Goal: Communication & Community: Ask a question

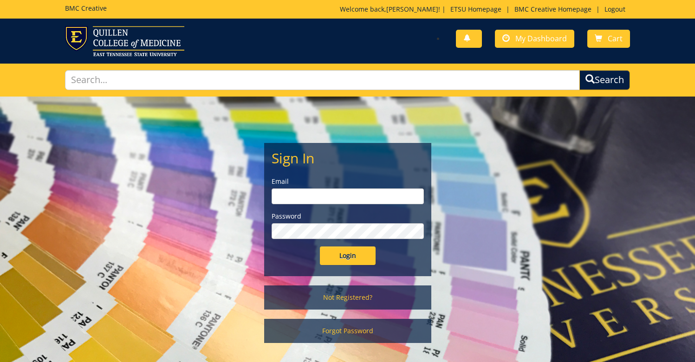
drag, startPoint x: 347, startPoint y: 268, endPoint x: 348, endPoint y: 262, distance: 5.2
click at [347, 267] on div "Sign In Email Password Login" at bounding box center [348, 210] width 166 height 132
click at [350, 258] on input "Login" at bounding box center [348, 256] width 56 height 19
click at [354, 202] on input "email" at bounding box center [348, 197] width 152 height 16
click at [358, 195] on input "email" at bounding box center [348, 197] width 152 height 16
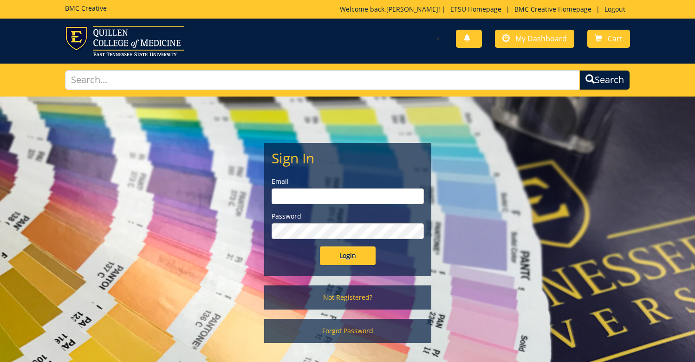
type input "ormsbyj@etsu.edu"
click at [362, 255] on input "Login" at bounding box center [348, 256] width 56 height 19
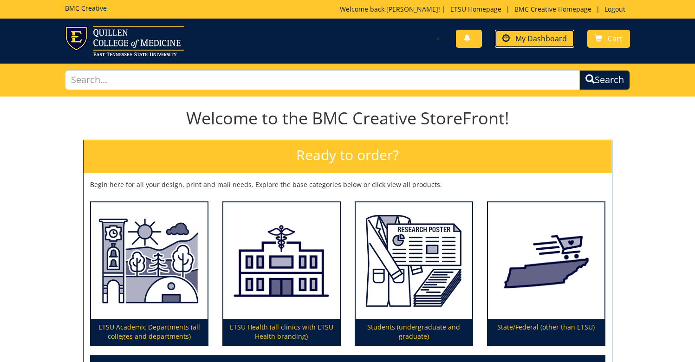
click at [562, 40] on span "My Dashboard" at bounding box center [542, 38] width 52 height 10
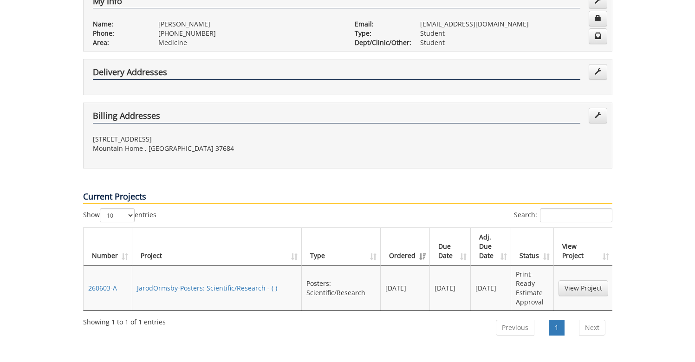
scroll to position [197, 0]
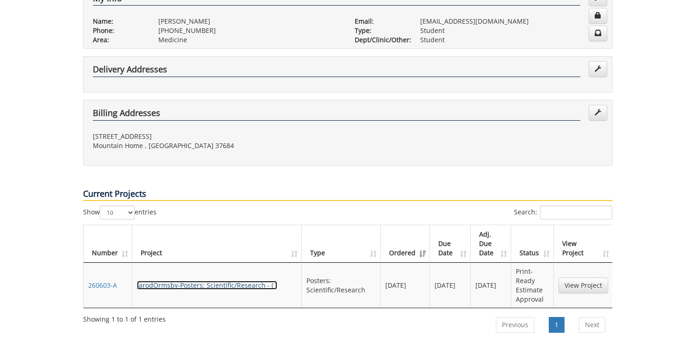
click at [190, 281] on link "JarodOrmsby-Posters: Scientific/Research - ( )" at bounding box center [207, 285] width 140 height 9
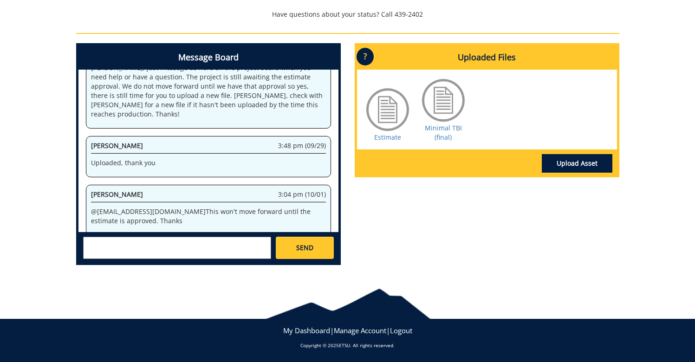
scroll to position [133, 0]
click at [386, 134] on link "Estimate" at bounding box center [387, 137] width 27 height 9
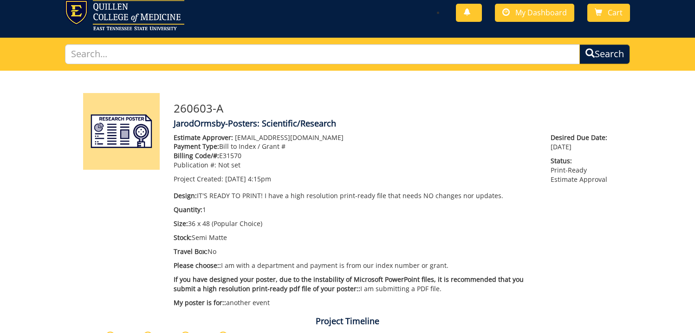
scroll to position [60, 0]
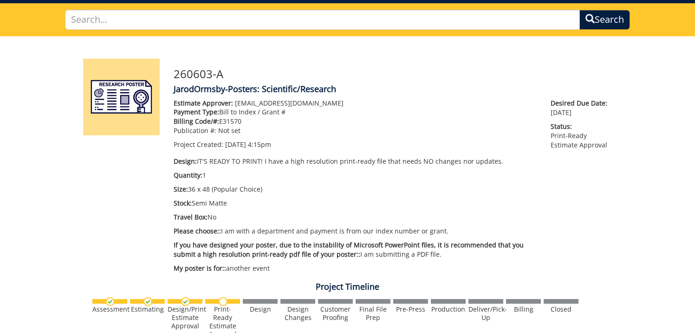
drag, startPoint x: 226, startPoint y: 206, endPoint x: 176, endPoint y: 182, distance: 55.0
click at [225, 206] on p "Stock: Semi Matte" at bounding box center [356, 202] width 364 height 9
click at [177, 181] on div "Estimate Approver: [EMAIL_ADDRESS][DOMAIN_NAME] Payment Type: Bill to Index / G…" at bounding box center [356, 187] width 378 height 179
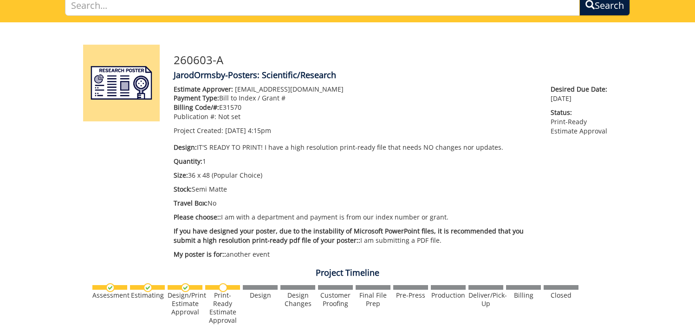
scroll to position [77, 0]
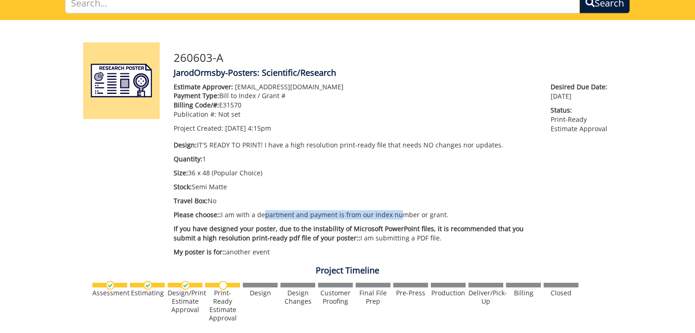
drag, startPoint x: 261, startPoint y: 214, endPoint x: 416, endPoint y: 210, distance: 154.7
click at [399, 210] on p "Please choose:: I am with a department and payment is from our index number or …" at bounding box center [356, 214] width 364 height 9
drag, startPoint x: 326, startPoint y: 236, endPoint x: 367, endPoint y: 253, distance: 44.2
click at [326, 236] on span "If you have designed your poster, due to the instability of Microsoft PowerPoin…" at bounding box center [349, 233] width 350 height 18
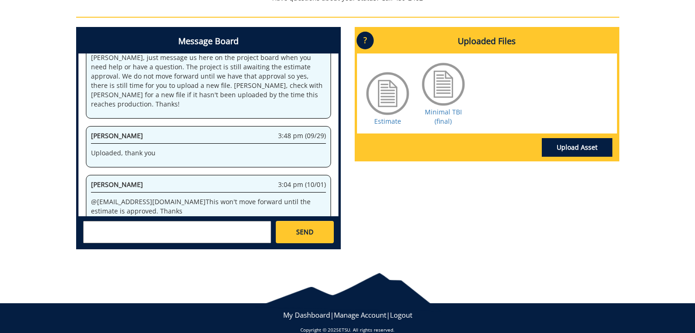
scroll to position [133, 0]
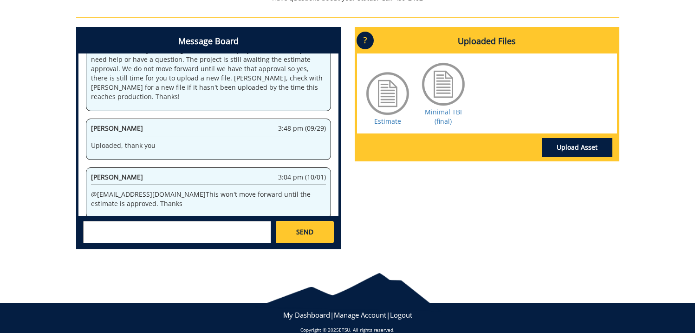
click at [140, 231] on textarea at bounding box center [177, 232] width 188 height 22
paste textarea "[EMAIL_ADDRESS][DOMAIN_NAME]"
click at [86, 230] on textarea "[EMAIL_ADDRESS][DOMAIN_NAME]" at bounding box center [177, 232] width 188 height 22
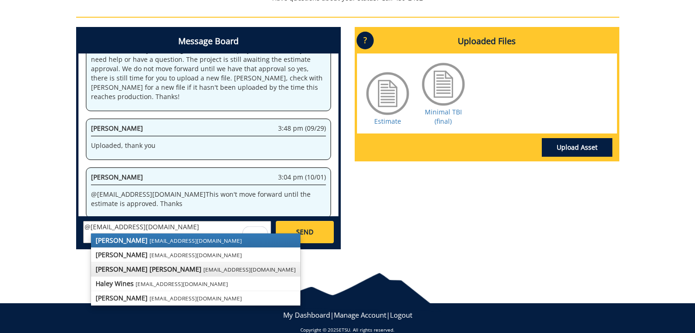
scroll to position [439, 0]
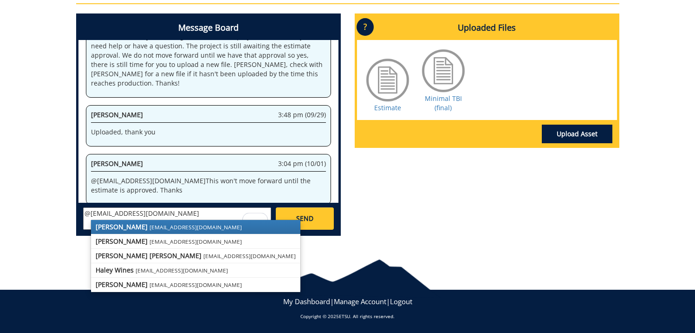
click at [155, 215] on textarea "@[EMAIL_ADDRESS][DOMAIN_NAME]" at bounding box center [177, 218] width 188 height 22
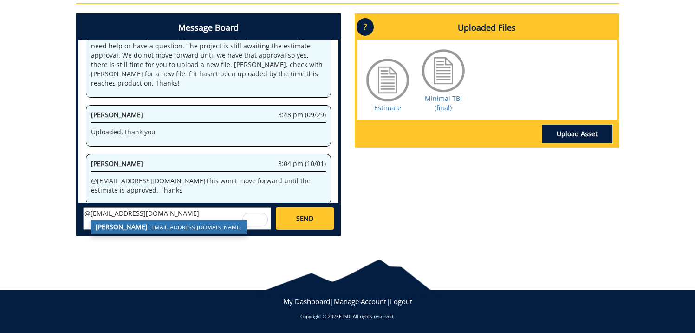
click at [155, 227] on small "[EMAIL_ADDRESS][DOMAIN_NAME]" at bounding box center [196, 226] width 92 height 7
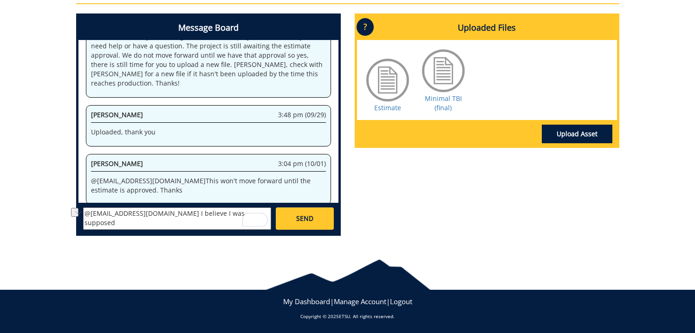
drag, startPoint x: 229, startPoint y: 213, endPoint x: 149, endPoint y: 215, distance: 79.9
click at [149, 215] on textarea "@[EMAIL_ADDRESS][DOMAIN_NAME] I believe I was supposed" at bounding box center [177, 218] width 188 height 22
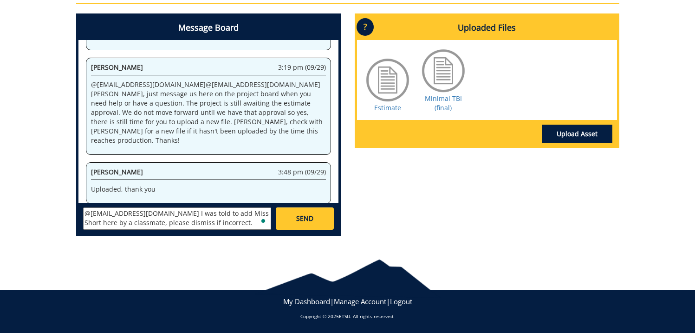
scroll to position [65, 0]
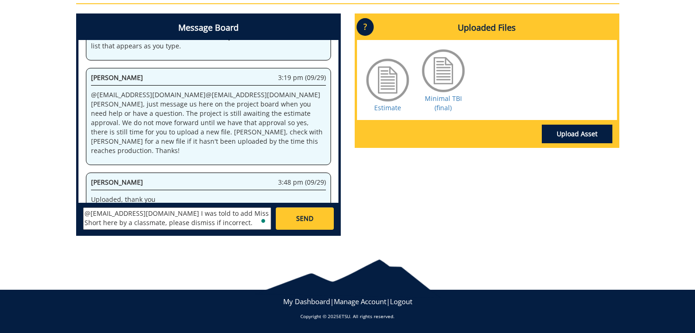
click at [201, 225] on textarea "@[EMAIL_ADDRESS][DOMAIN_NAME] I was told to add Miss Short here by a classmate,…" at bounding box center [177, 218] width 188 height 22
click at [242, 217] on textarea "@[EMAIL_ADDRESS][DOMAIN_NAME] I was told to add Miss Short here by a classmate,…" at bounding box center [177, 218] width 188 height 22
type textarea "@[EMAIL_ADDRESS][DOMAIN_NAME] I was told to add [PERSON_NAME] here (for approva…"
click at [316, 220] on link "SEND" at bounding box center [305, 218] width 58 height 22
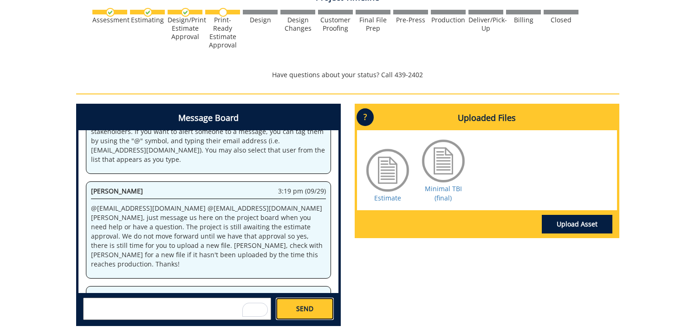
scroll to position [439, 0]
